Goal: Task Accomplishment & Management: Use online tool/utility

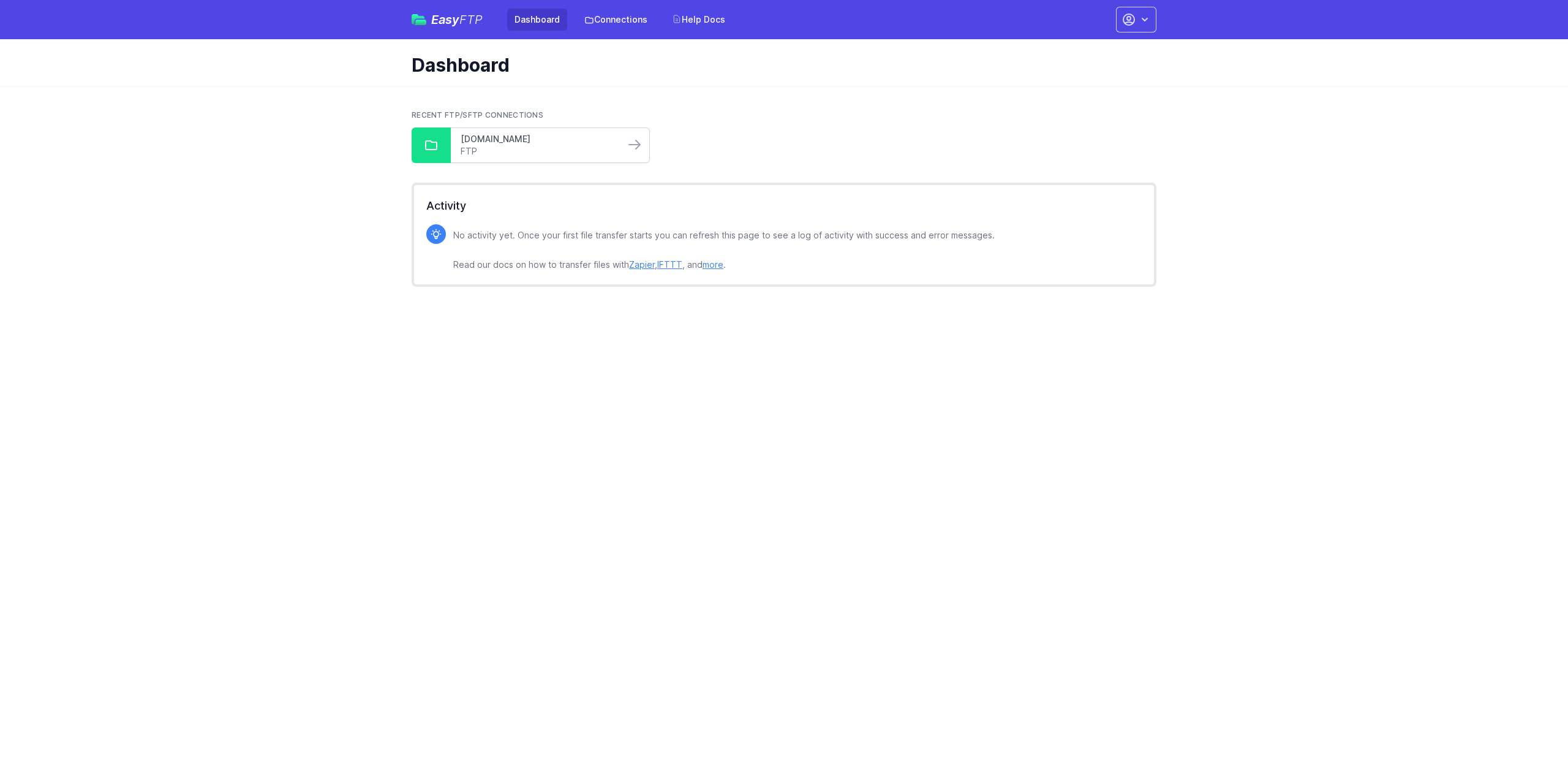
drag, startPoint x: 555, startPoint y: 141, endPoint x: 610, endPoint y: 135, distance: 55.3
click at [555, 141] on link "[DOMAIN_NAME]" at bounding box center [538, 139] width 154 height 12
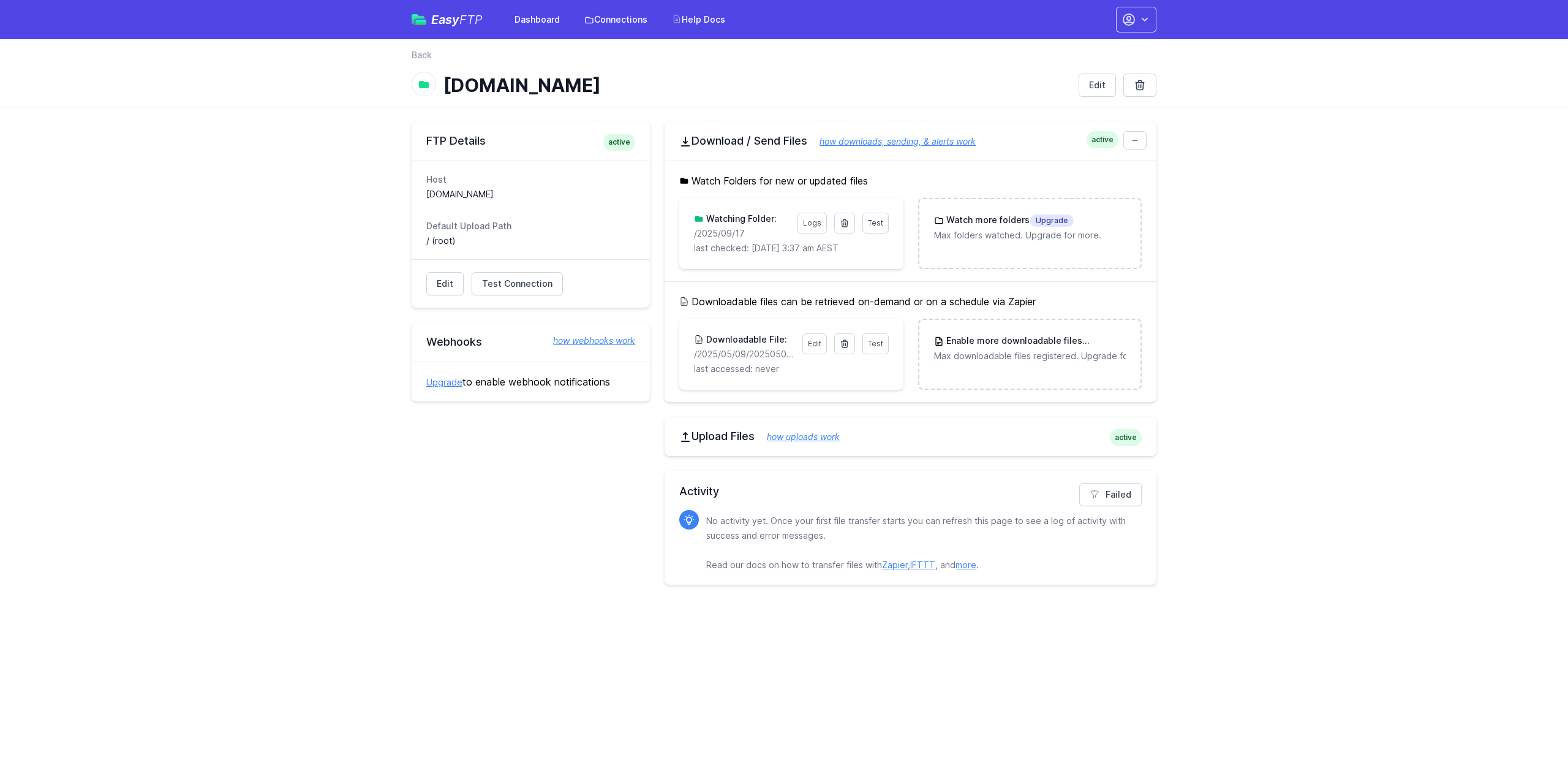
drag, startPoint x: 760, startPoint y: 231, endPoint x: 679, endPoint y: 236, distance: 81.2
click at [679, 236] on div "Watch Folders for new or updated files Test Logs Watching Folder: /2025/09/17 l…" at bounding box center [910, 220] width 492 height 121
copy p "/2025/09/17"
click at [842, 225] on icon at bounding box center [844, 223] width 10 height 10
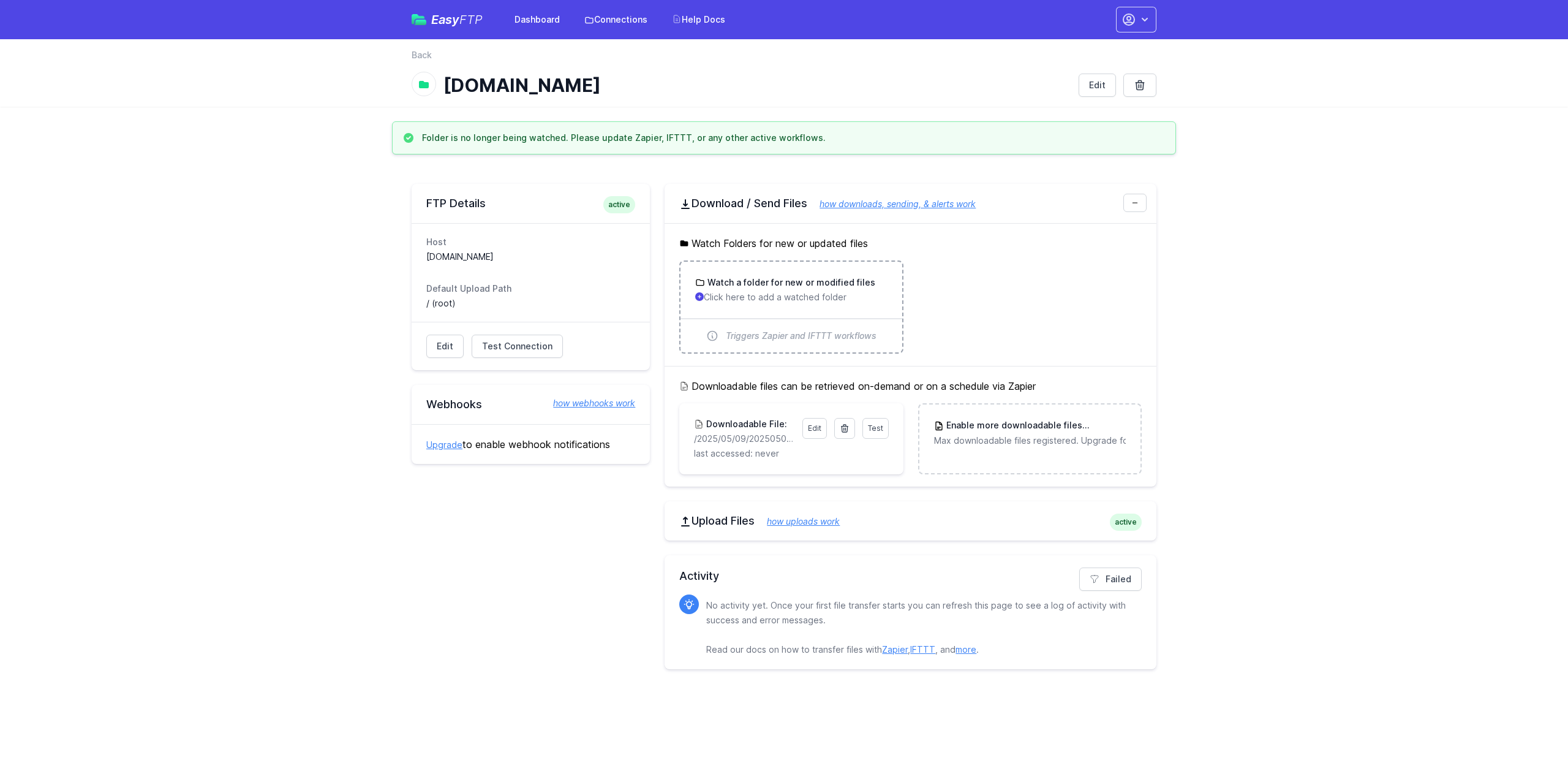
click at [755, 284] on h3 "Watch a folder for new or modified files" at bounding box center [790, 282] width 170 height 12
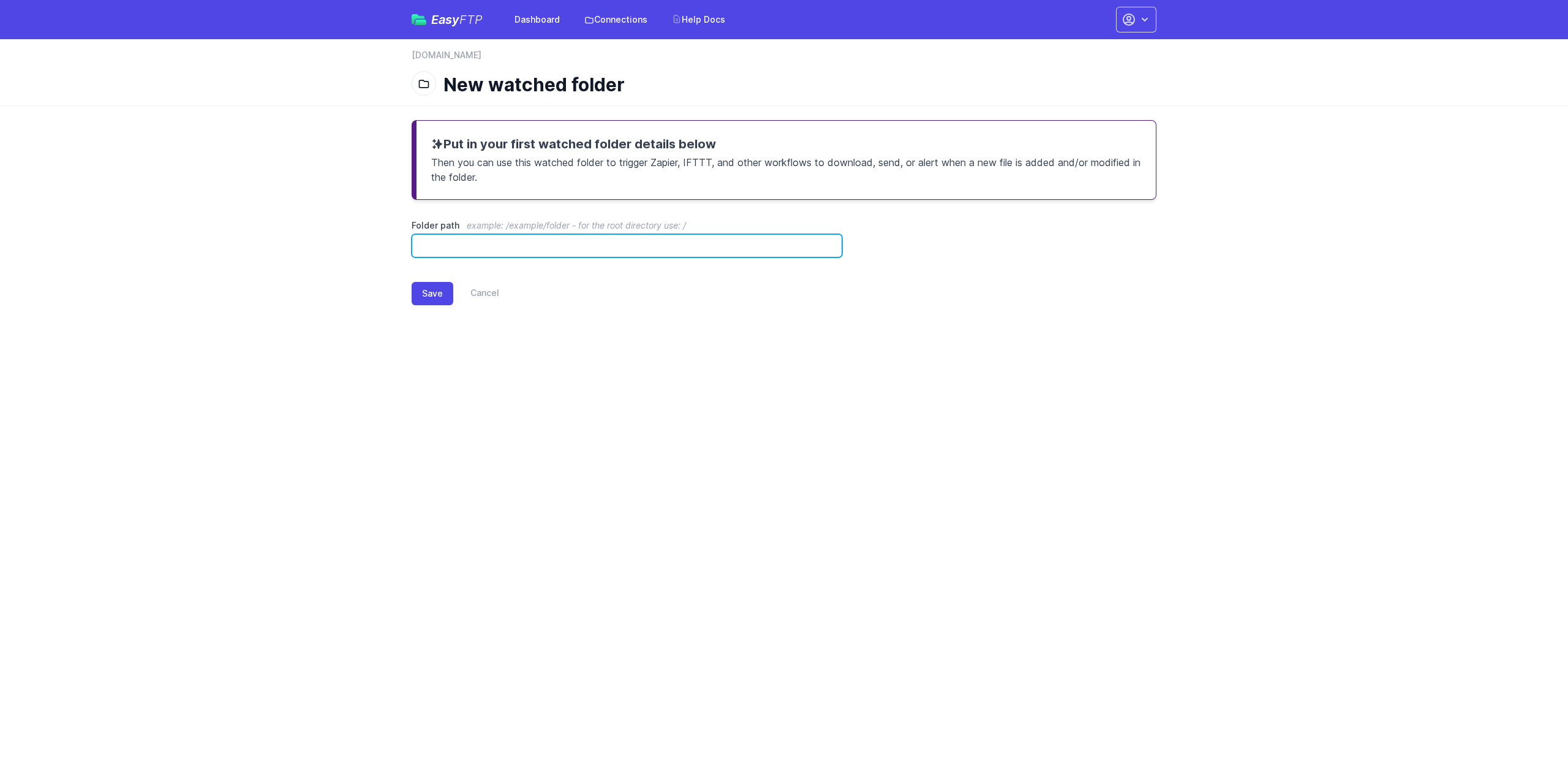
click at [557, 248] on input "Folder path example: /example/folder - for the root directory use: /" at bounding box center [627, 246] width 431 height 23
paste input "**********"
type input "**********"
click at [427, 292] on button "Save" at bounding box center [432, 294] width 41 height 23
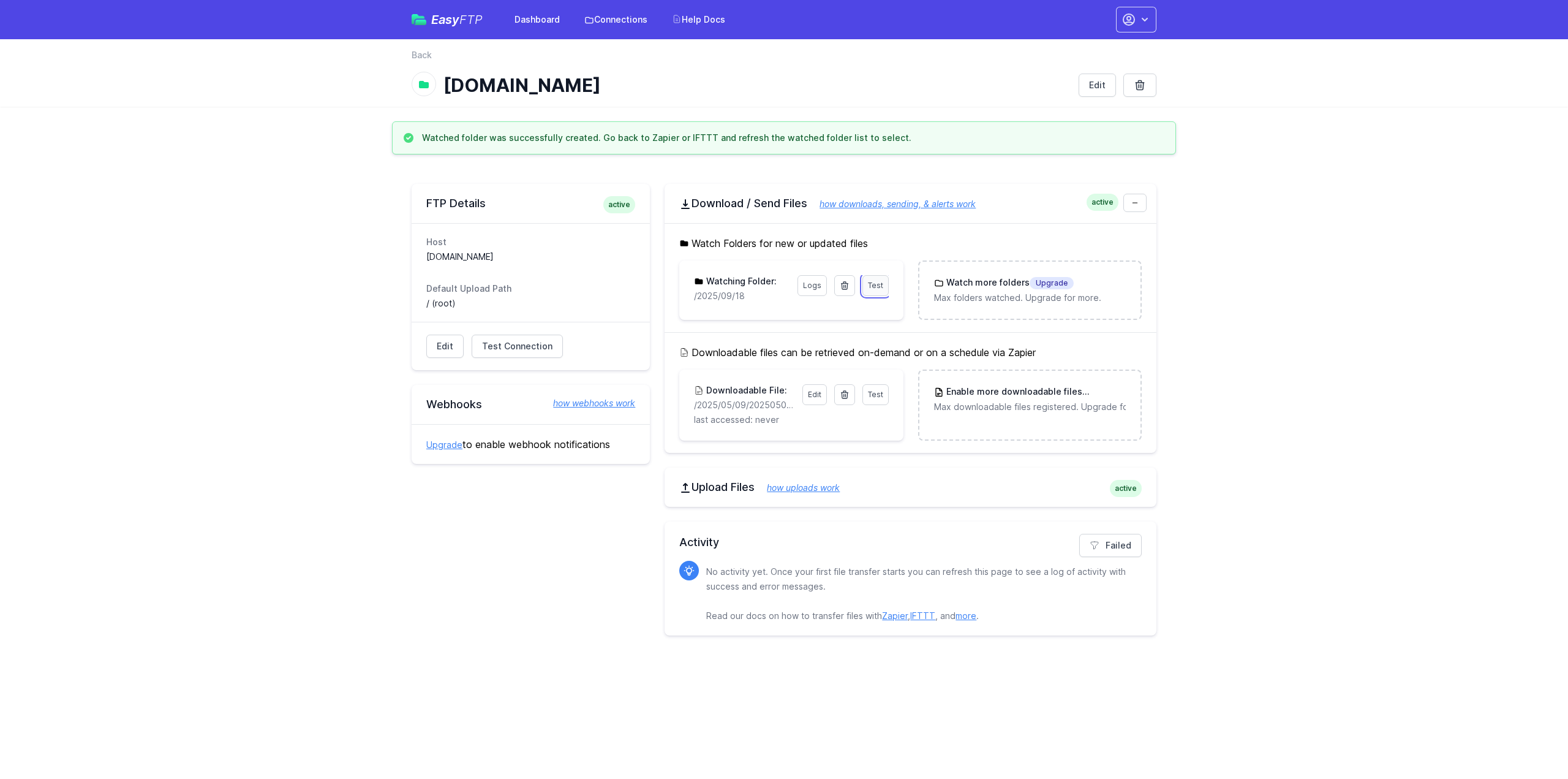
click at [877, 278] on link "Test" at bounding box center [875, 285] width 26 height 21
